Goal: Transaction & Acquisition: Book appointment/travel/reservation

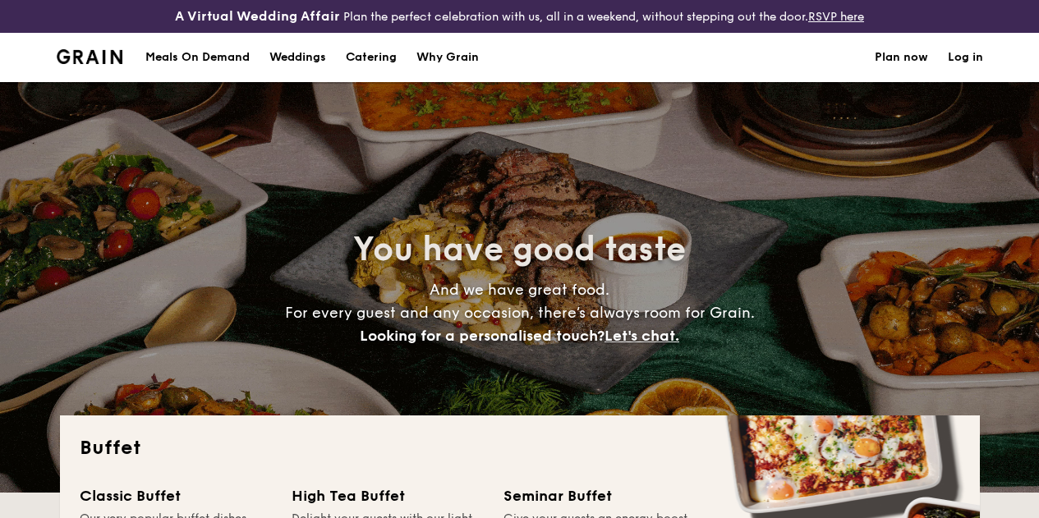
select select
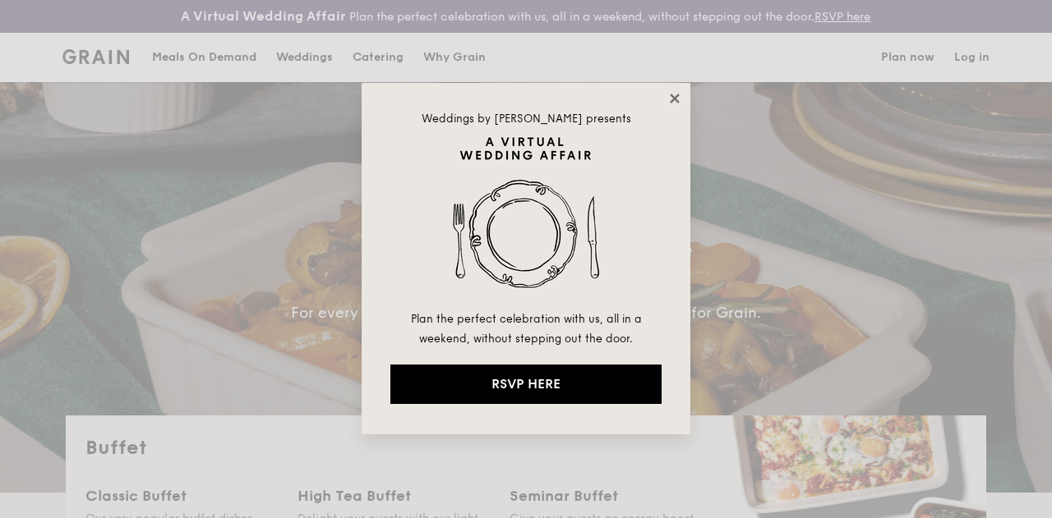
click at [678, 97] on icon at bounding box center [674, 98] width 15 height 15
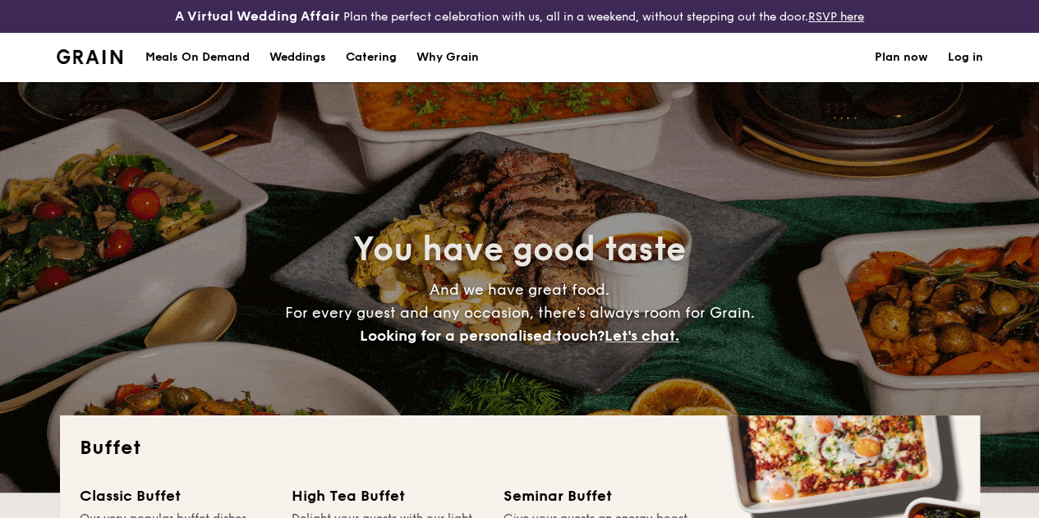
click at [312, 73] on div "Weddings" at bounding box center [297, 57] width 57 height 49
select select
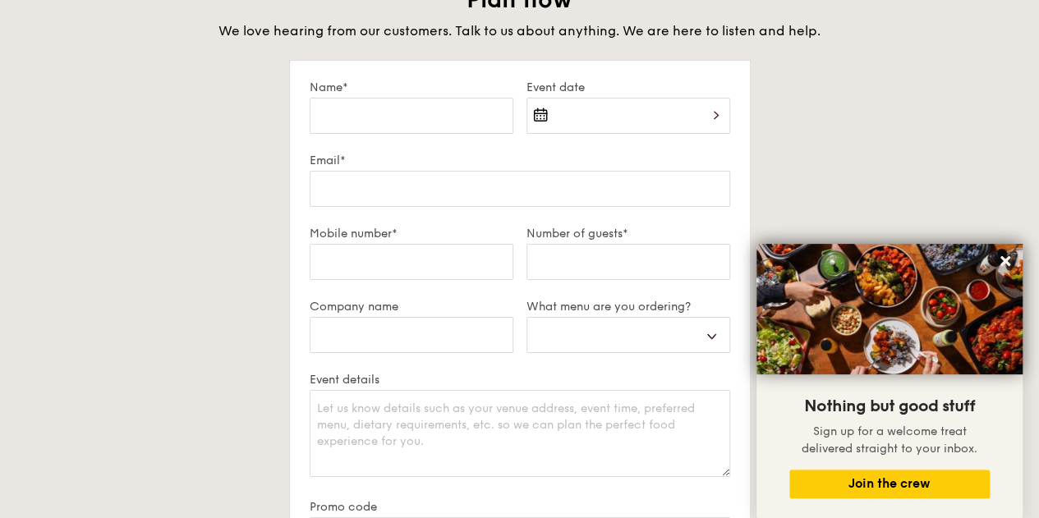
scroll to position [3451, 0]
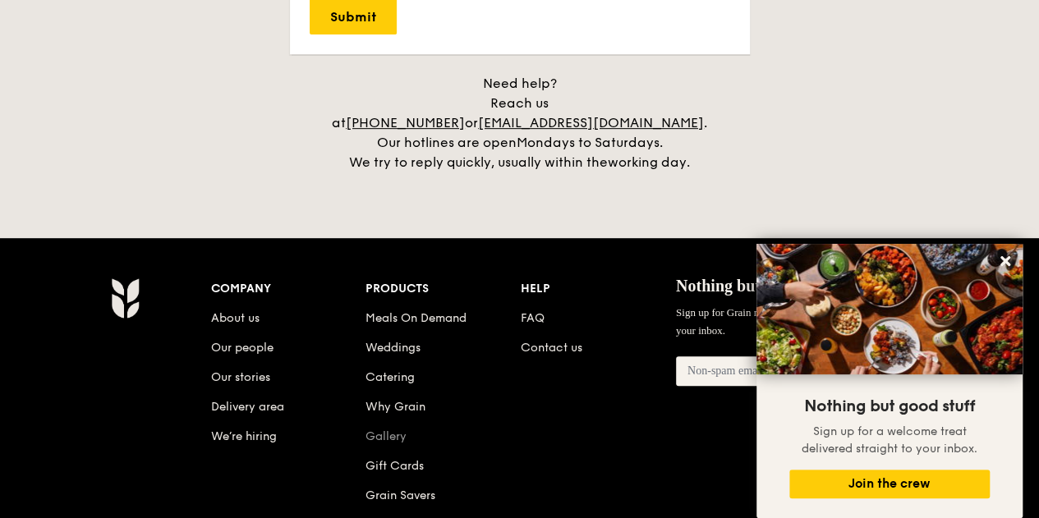
click at [401, 430] on link "Gallery" at bounding box center [386, 437] width 41 height 14
